Goal: Information Seeking & Learning: Learn about a topic

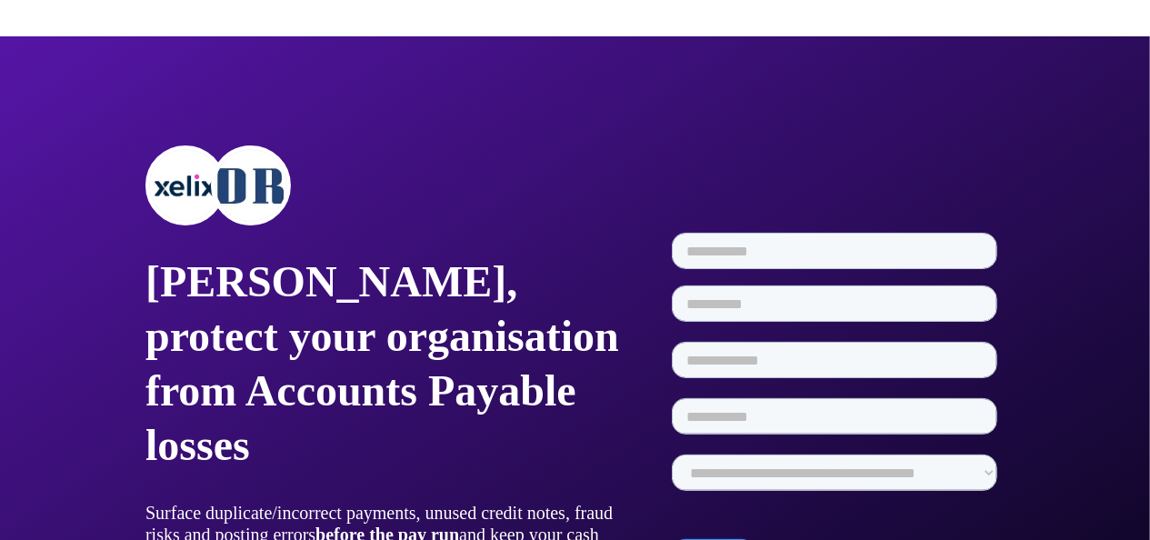
click at [359, 225] on div at bounding box center [383, 185] width 476 height 80
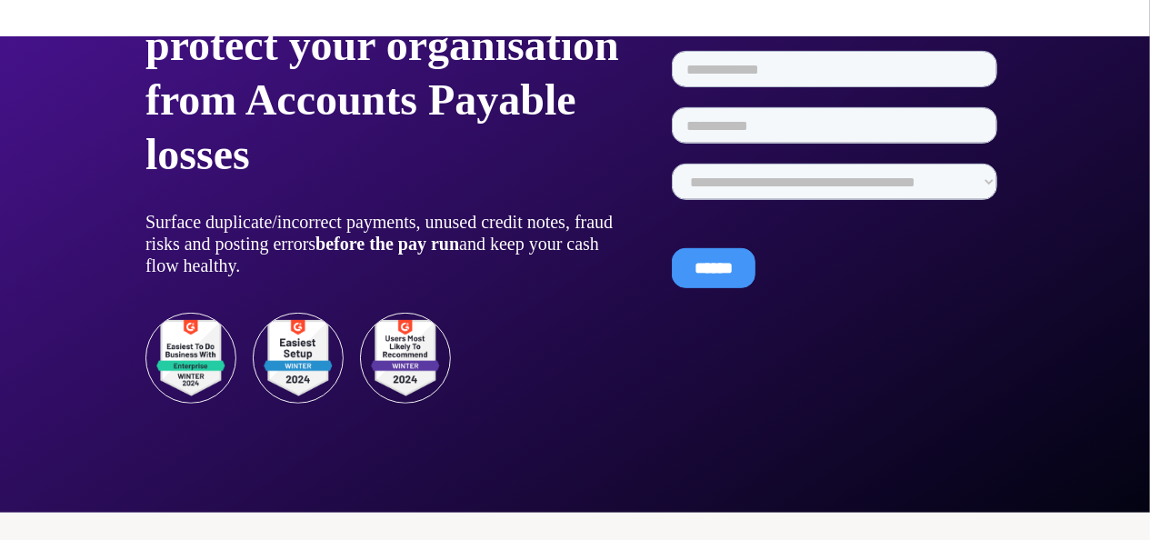
scroll to position [292, 0]
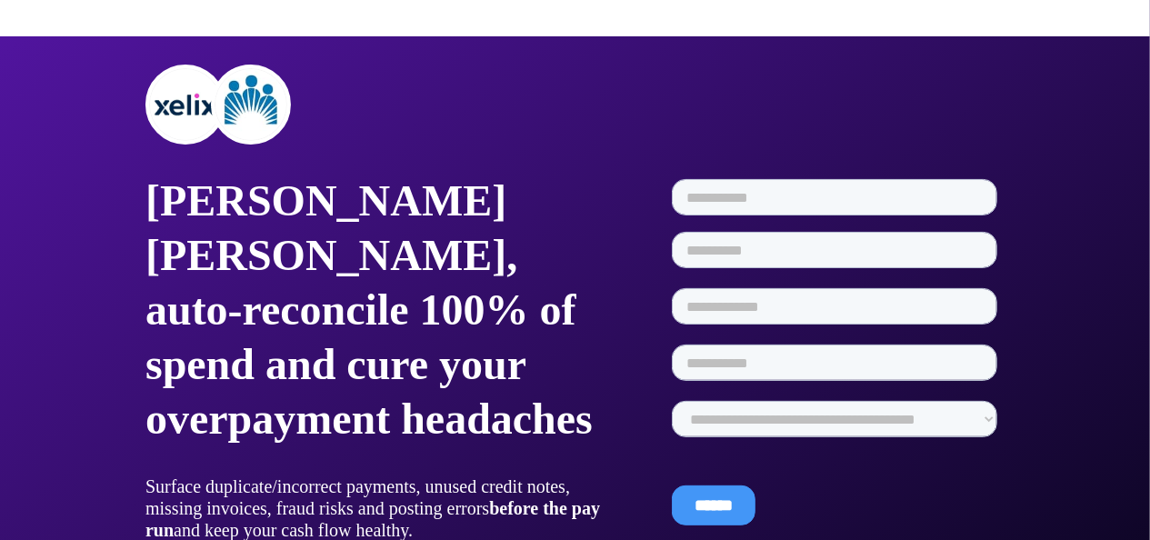
scroll to position [86, 0]
